Goal: Find contact information: Find contact information

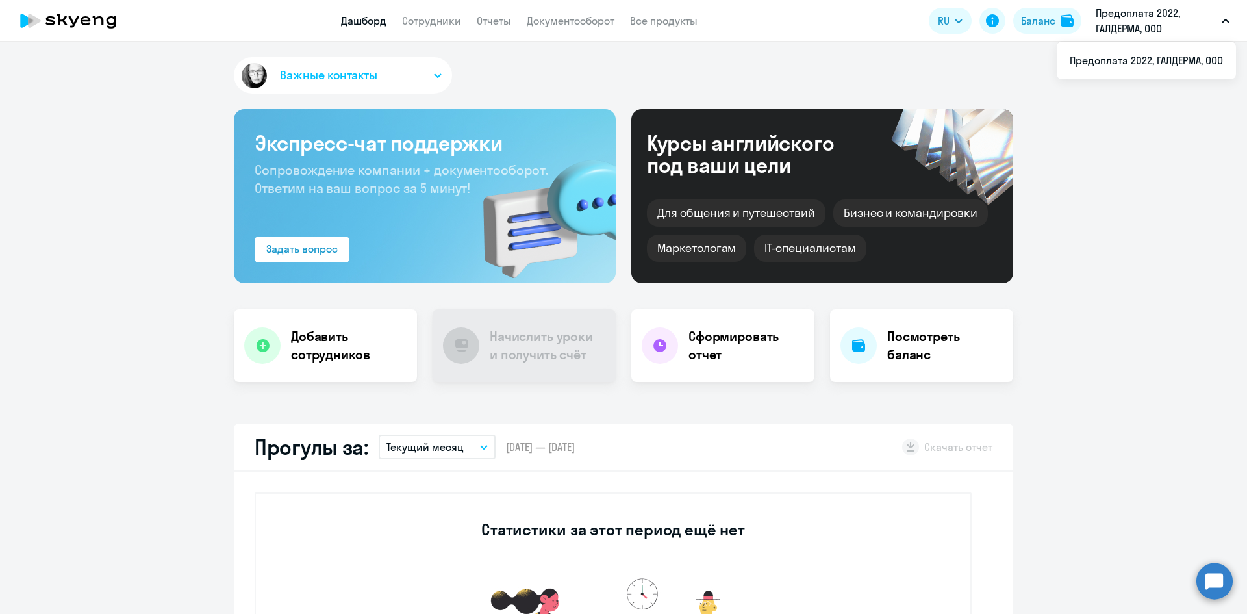
click at [333, 73] on span "Важные контакты" at bounding box center [328, 75] width 97 height 17
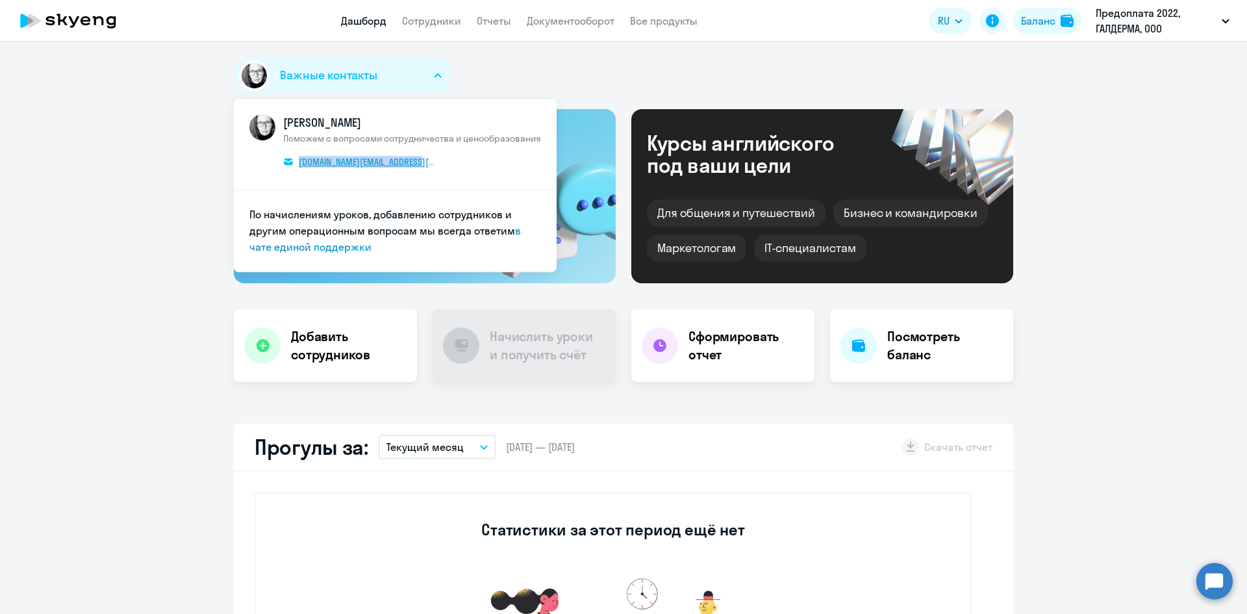
drag, startPoint x: 432, startPoint y: 160, endPoint x: 290, endPoint y: 161, distance: 141.5
click at [290, 161] on span "КАМ_Юлианна [PERSON_NAME] с вопросами сотрудничества и ценообразования [DOMAIN_…" at bounding box center [412, 144] width 258 height 60
copy span "[DOMAIN_NAME][EMAIL_ADDRESS][DOMAIN_NAME]"
drag, startPoint x: 277, startPoint y: 118, endPoint x: 527, endPoint y: 253, distance: 284.1
click at [527, 253] on ul "КАМ_Юлианна [PERSON_NAME] с вопросами сотрудничества и ценообразования [DOMAIN_…" at bounding box center [395, 185] width 323 height 173
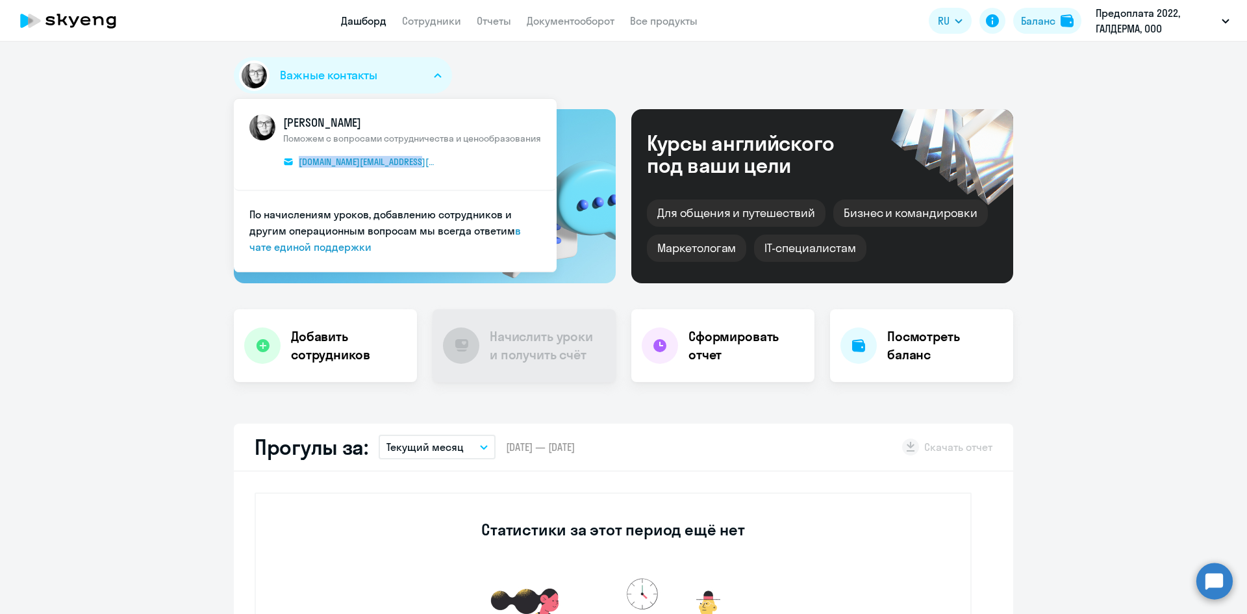
copy ul "КАМ_Юлианна [PERSON_NAME] с вопросами сотрудничества и ценообразования [DOMAIN_…"
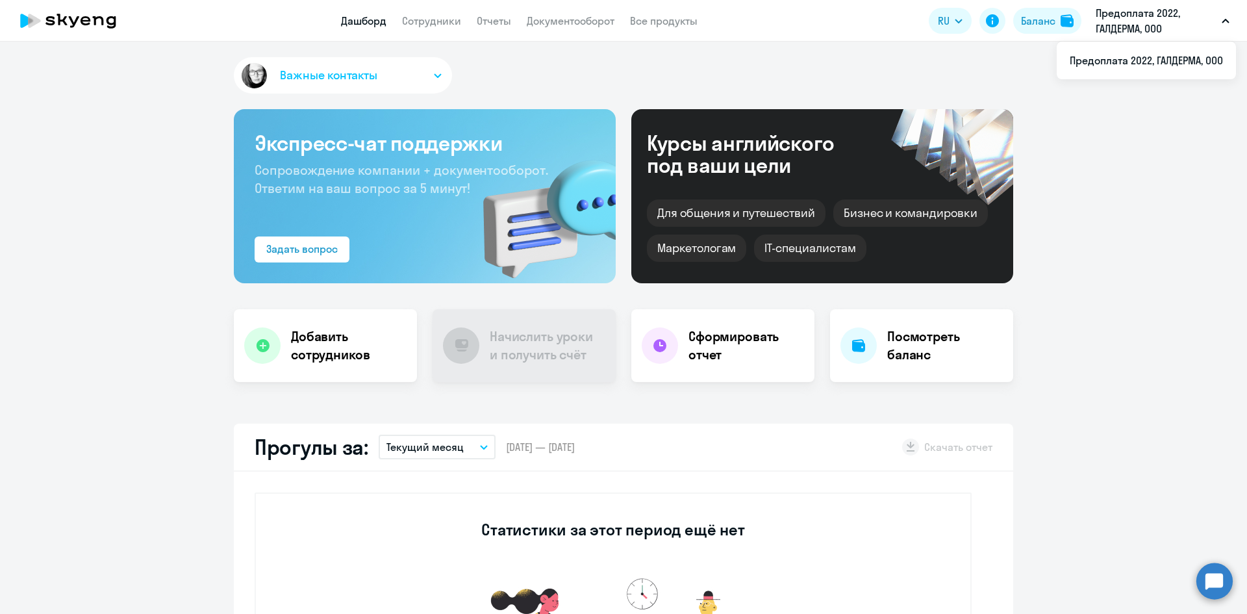
click at [332, 75] on span "Важные контакты" at bounding box center [328, 75] width 97 height 17
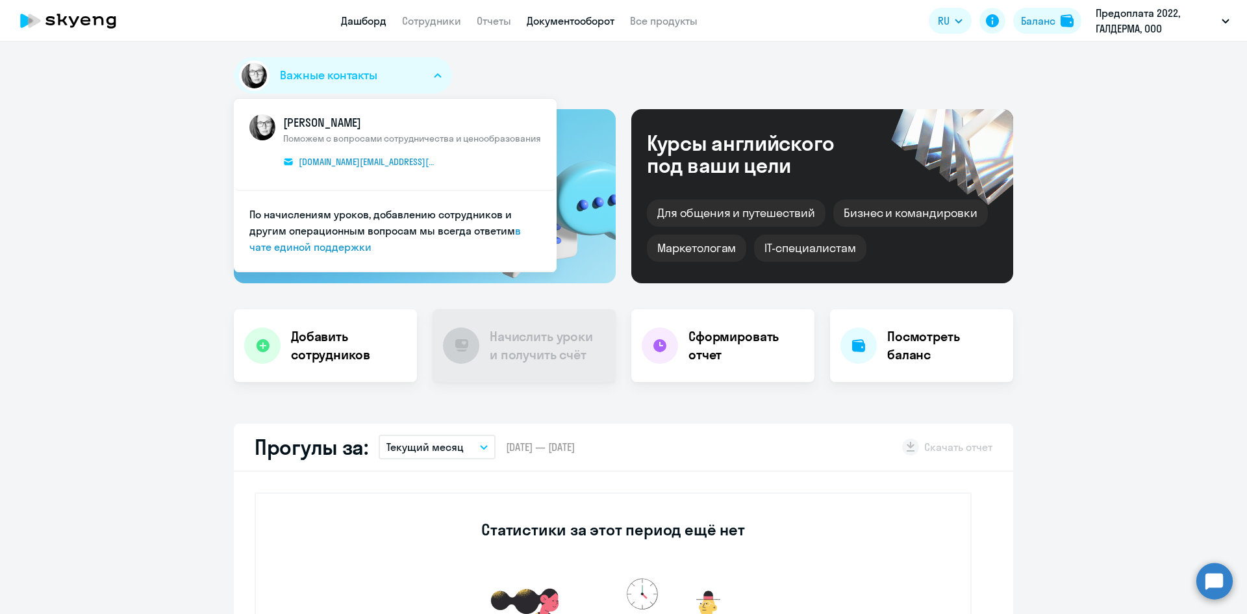
click at [588, 18] on link "Документооборот" at bounding box center [571, 20] width 88 height 13
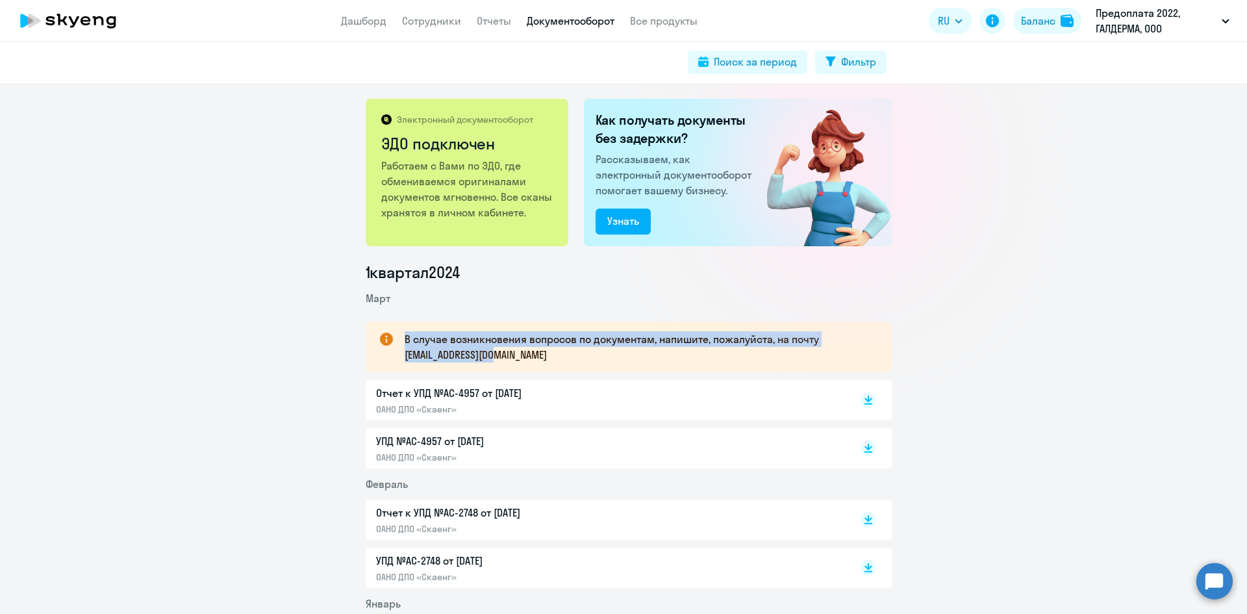
drag, startPoint x: 399, startPoint y: 340, endPoint x: 564, endPoint y: 351, distance: 165.3
click at [564, 351] on p "В случае возникновения вопросов по документам, напишите, пожалуйста, на почту […" at bounding box center [636, 346] width 464 height 31
copy p "В случае возникновения вопросов по документам, напишите, пожалуйста, на почту […"
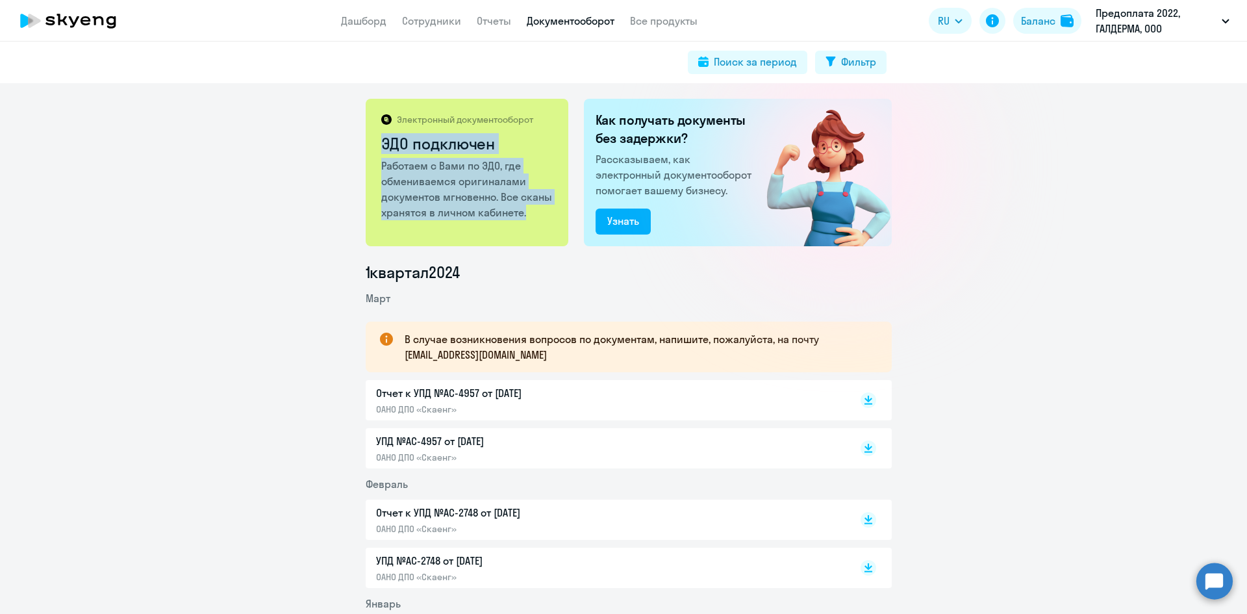
drag, startPoint x: 378, startPoint y: 141, endPoint x: 539, endPoint y: 214, distance: 176.9
click at [539, 214] on div "Электронный документооборот ЭДО подключен Работаем с Вами по ЭДО, где обменивае…" at bounding box center [467, 172] width 203 height 147
copy div "ЭДО подключен Работаем с Вами по ЭДО, где обмениваемся оригиналами документов м…"
